Goal: Task Accomplishment & Management: Use online tool/utility

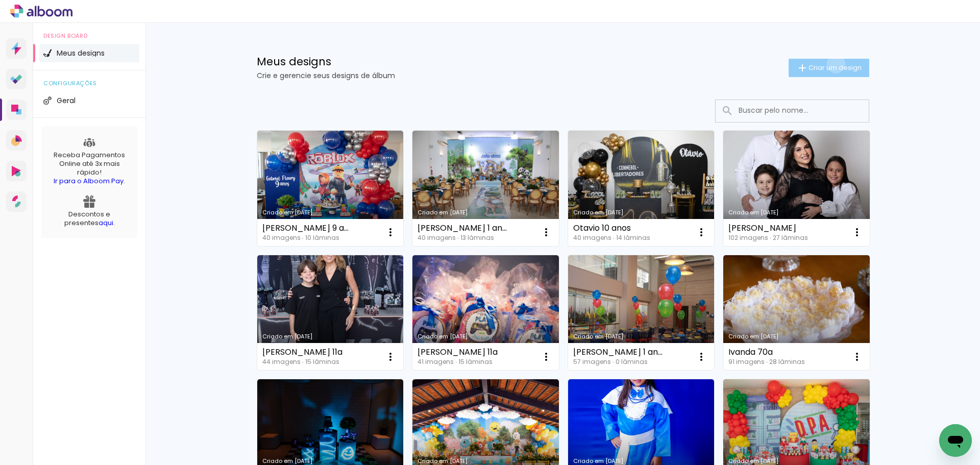
click at [830, 64] on span "Criar um design" at bounding box center [835, 67] width 53 height 7
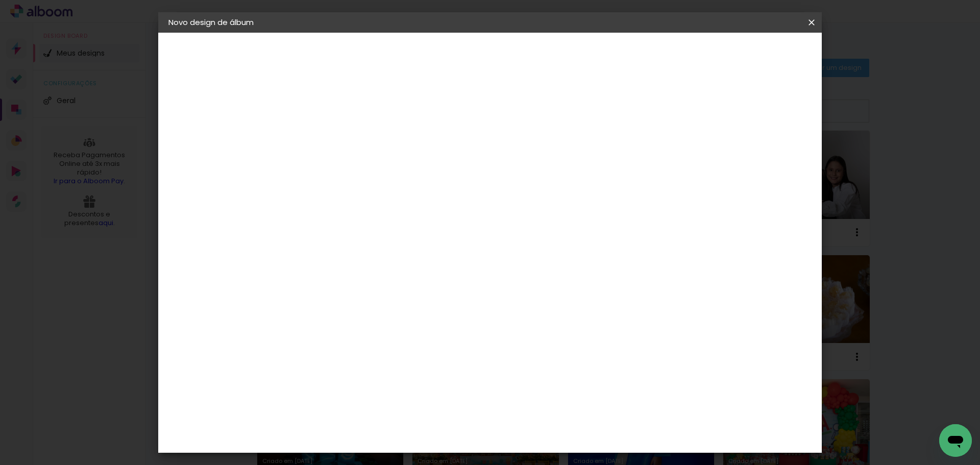
click at [335, 136] on input at bounding box center [335, 137] width 0 height 16
type input "Sofia 10 anos"
type paper-input "Sofia 10 anos"
click at [440, 59] on paper-button "Avançar" at bounding box center [415, 53] width 50 height 17
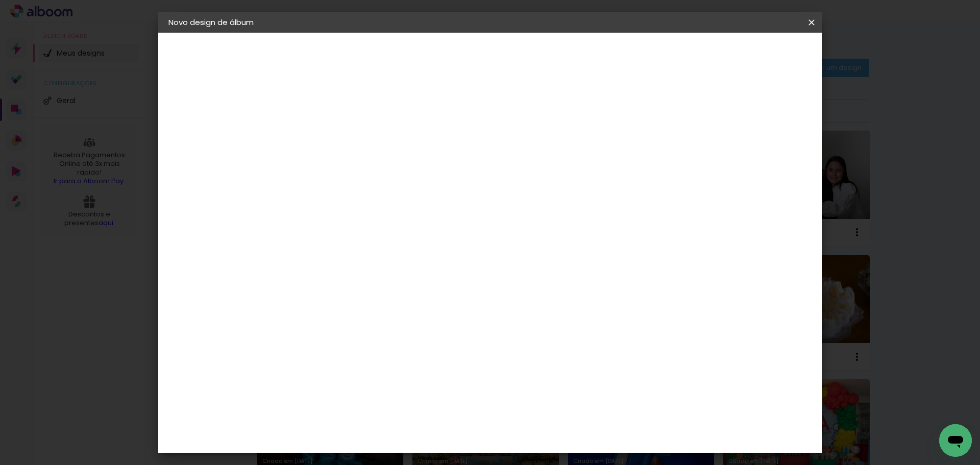
click at [527, 162] on paper-item "Tamanho Livre" at bounding box center [478, 155] width 98 height 22
click at [0, 0] on slot "Avançar" at bounding box center [0, 0] width 0 height 0
click at [306, 290] on input "30" at bounding box center [303, 289] width 27 height 15
type input "20"
type paper-input "20"
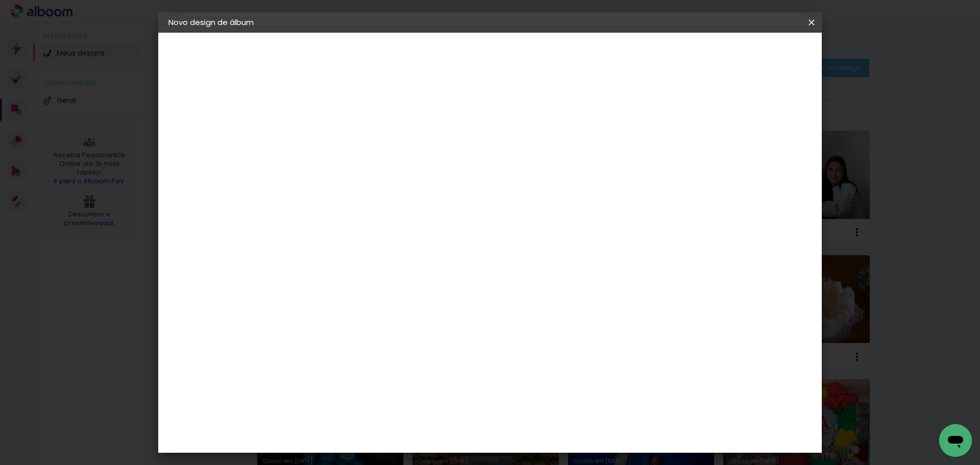
click at [550, 358] on input "60" at bounding box center [546, 358] width 27 height 15
type input "50"
type paper-input "50"
click at [748, 58] on span "Iniciar design" at bounding box center [724, 54] width 46 height 7
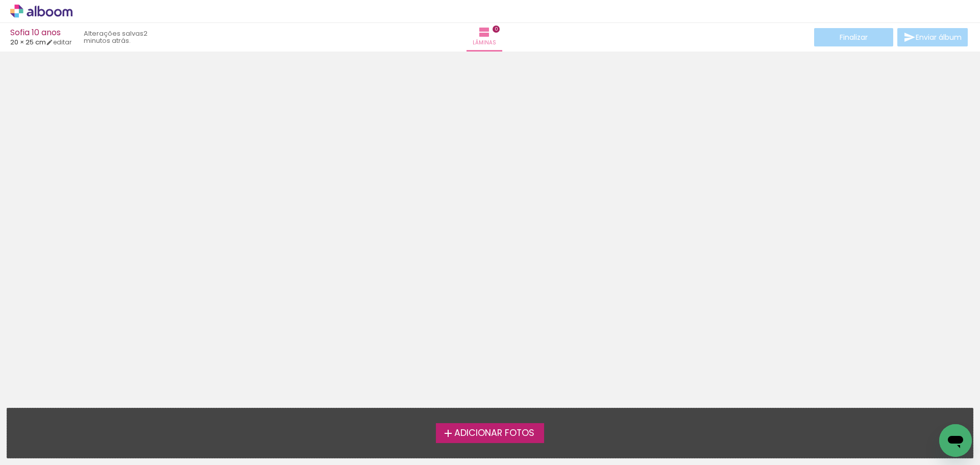
click at [491, 429] on span "Adicionar Fotos" at bounding box center [494, 433] width 80 height 9
click at [0, 0] on input "file" at bounding box center [0, 0] width 0 height 0
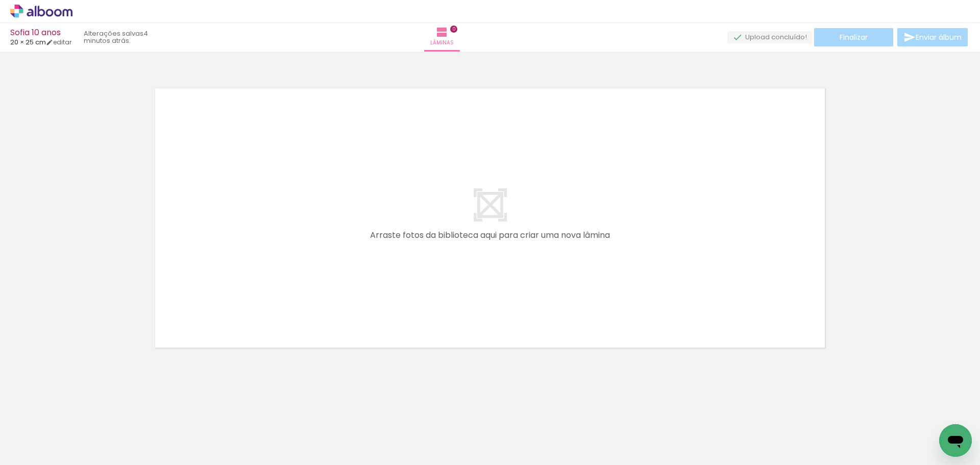
click at [40, 450] on span "Adicionar Fotos" at bounding box center [36, 451] width 31 height 11
click at [0, 0] on input "file" at bounding box center [0, 0] width 0 height 0
